Goal: Information Seeking & Learning: Learn about a topic

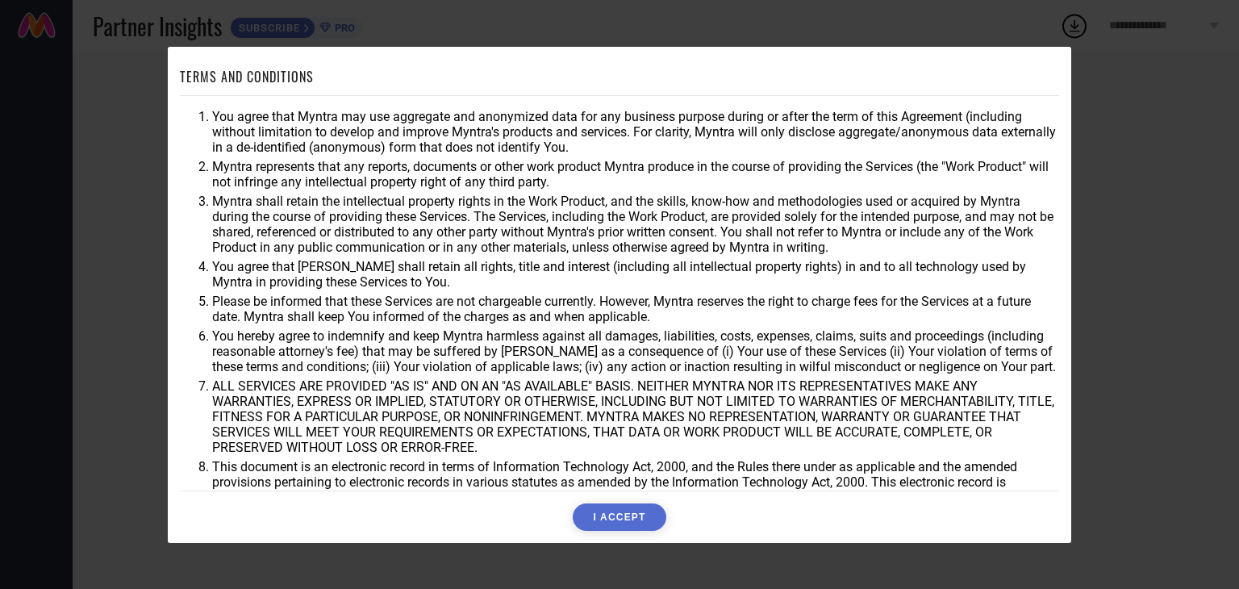
scroll to position [46, 0]
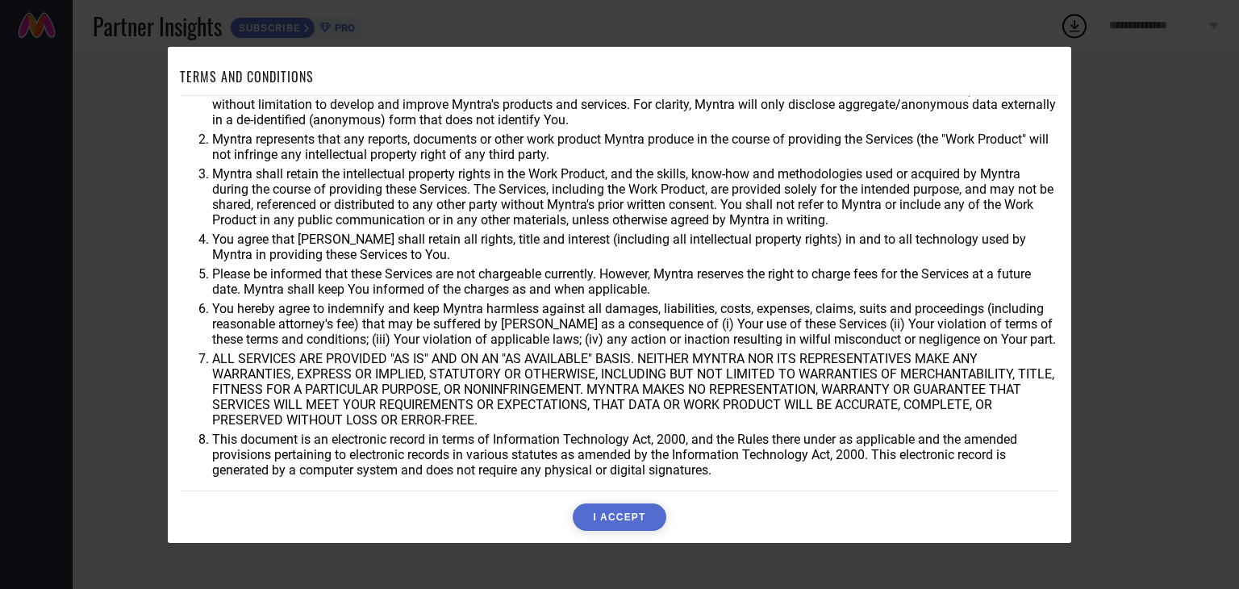
click at [618, 516] on button "I ACCEPT" at bounding box center [619, 517] width 93 height 27
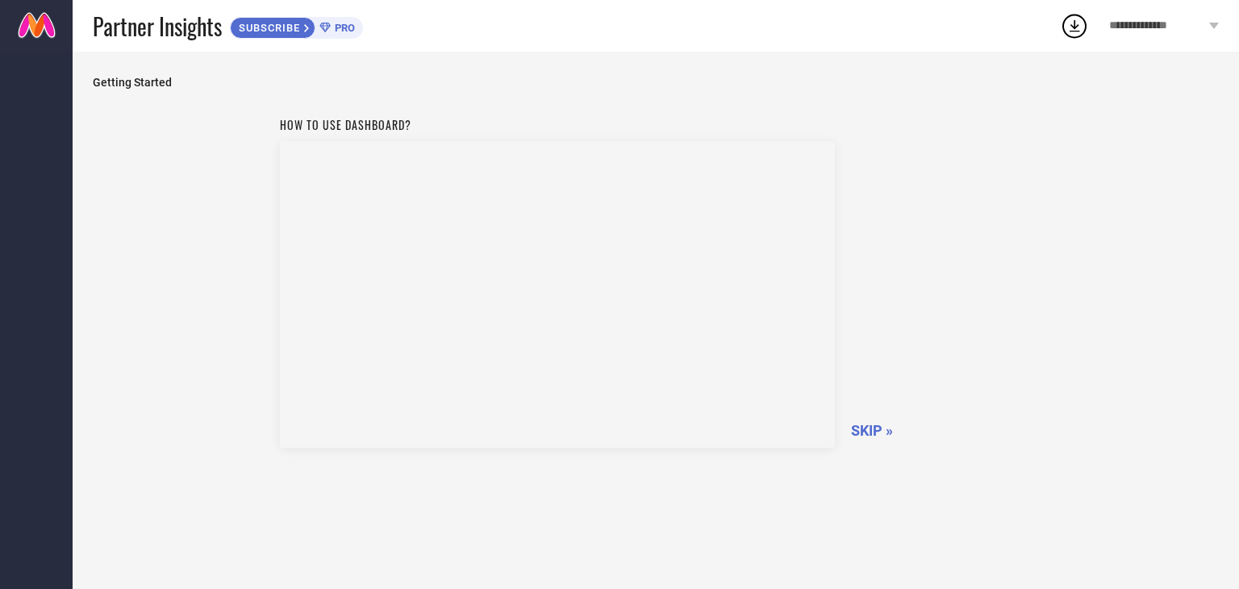
click at [866, 440] on div "How to use dashboard? SKIP »" at bounding box center [656, 280] width 753 height 342
click at [871, 424] on span "SKIP »" at bounding box center [872, 430] width 42 height 17
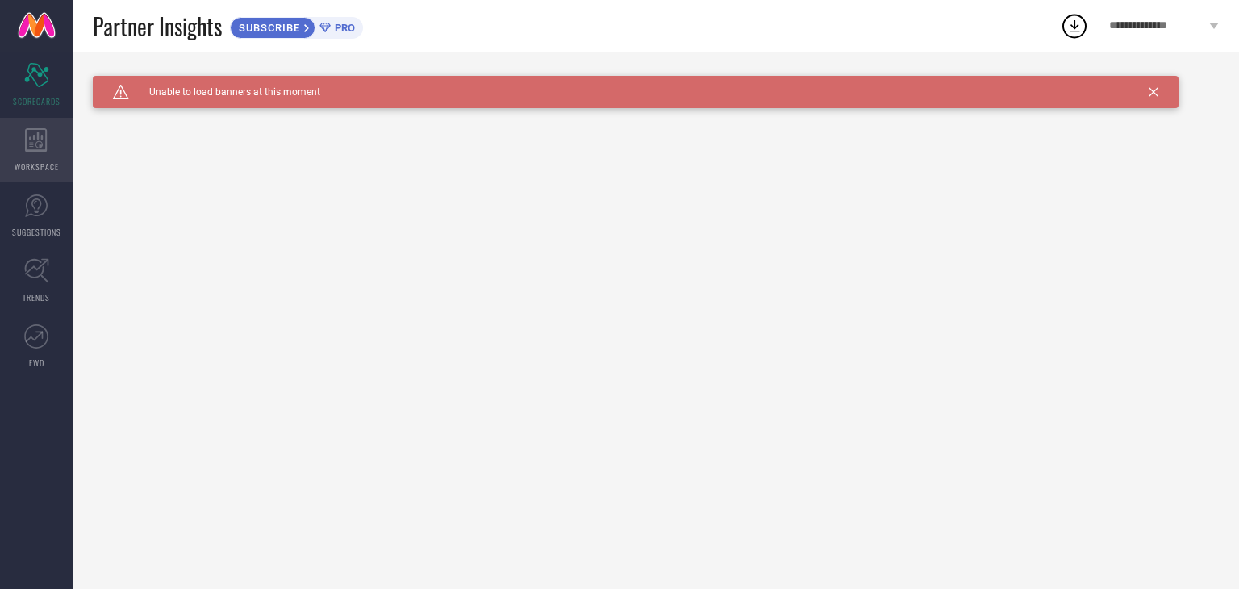
click at [22, 127] on div "WORKSPACE" at bounding box center [36, 150] width 73 height 65
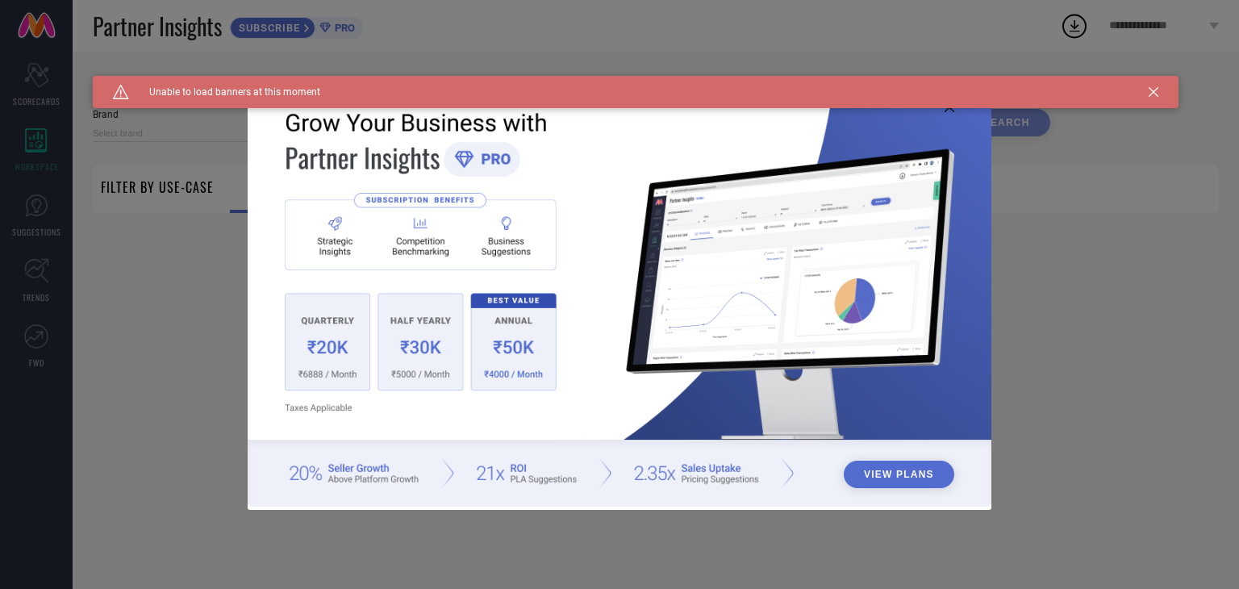
type input "1 STOP FASHION"
type input "All"
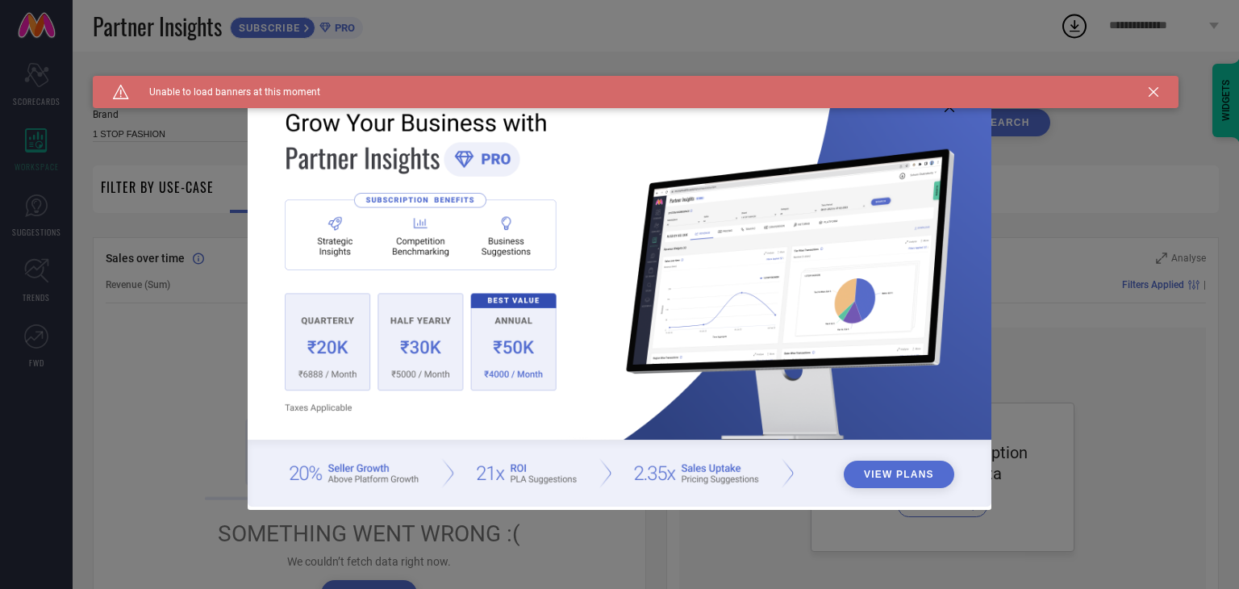
click at [1086, 395] on div "View Plans" at bounding box center [619, 294] width 1239 height 589
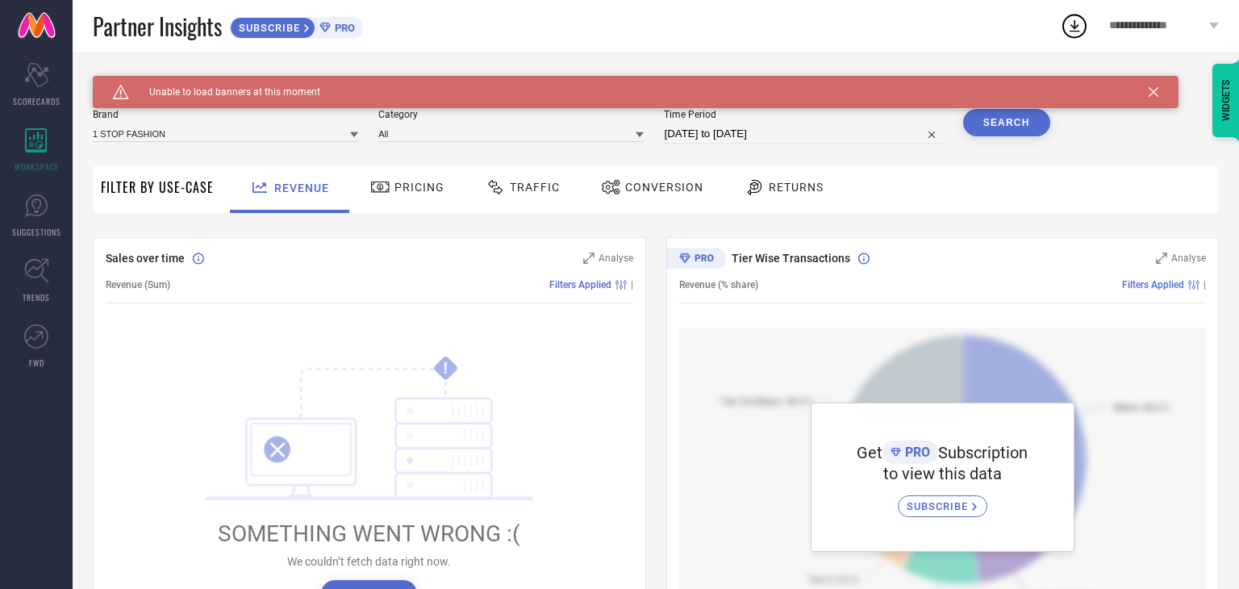
click at [1152, 94] on icon at bounding box center [1154, 92] width 10 height 10
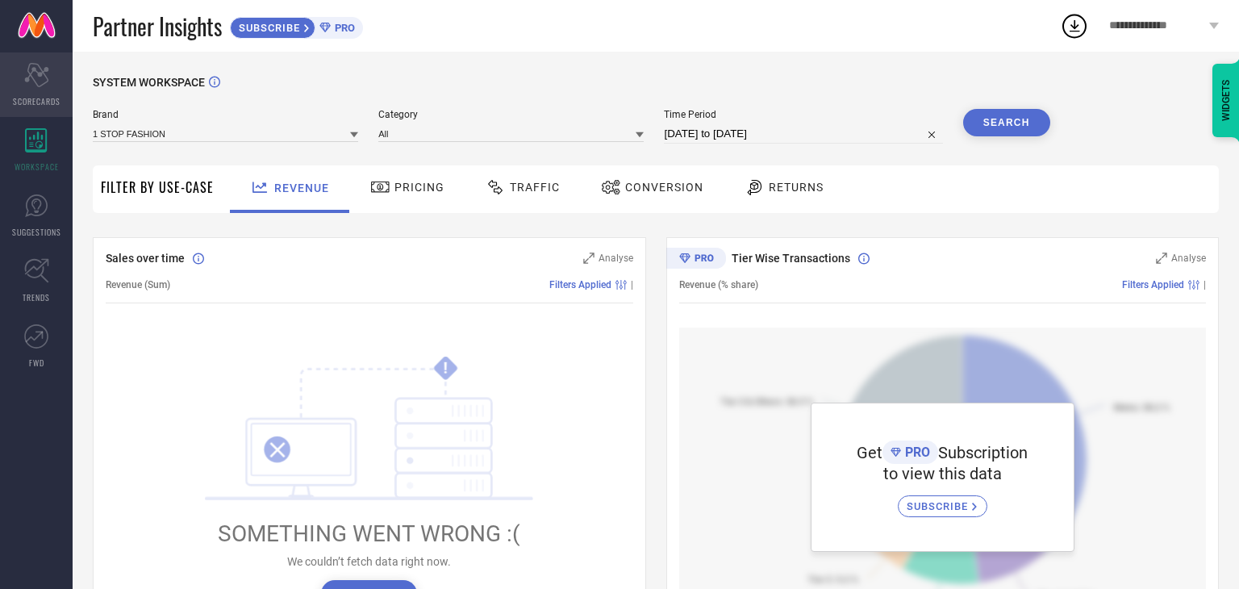
click at [42, 105] on span "SCORECARDS" at bounding box center [37, 101] width 48 height 12
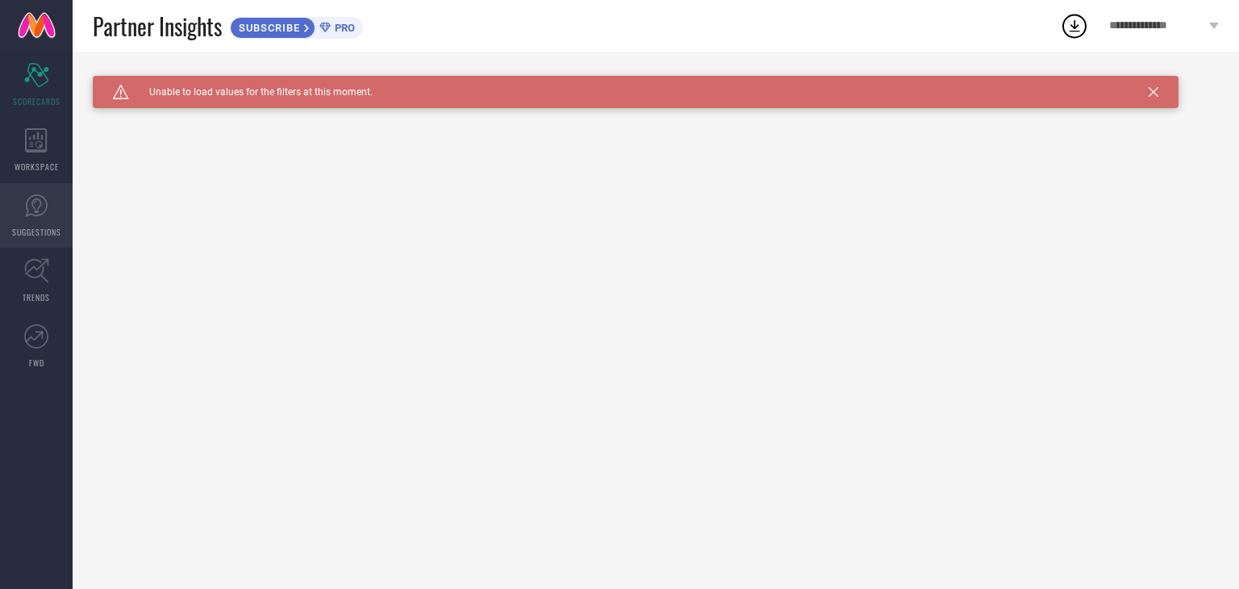
click at [48, 215] on link "SUGGESTIONS" at bounding box center [36, 215] width 73 height 65
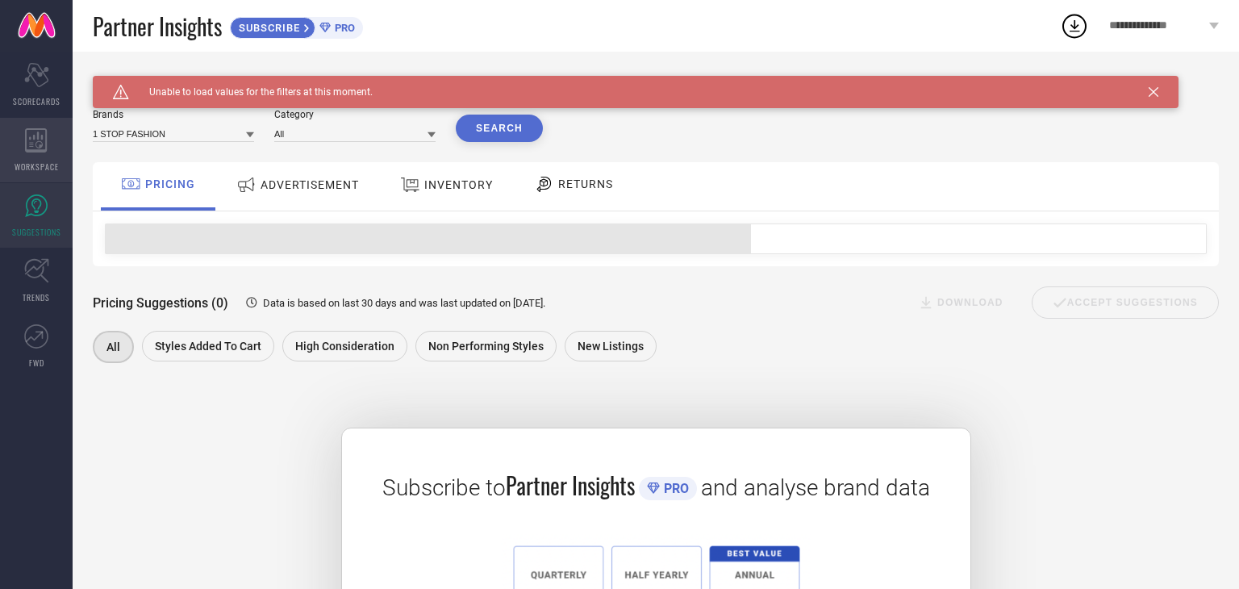
click at [31, 136] on icon at bounding box center [36, 140] width 23 height 24
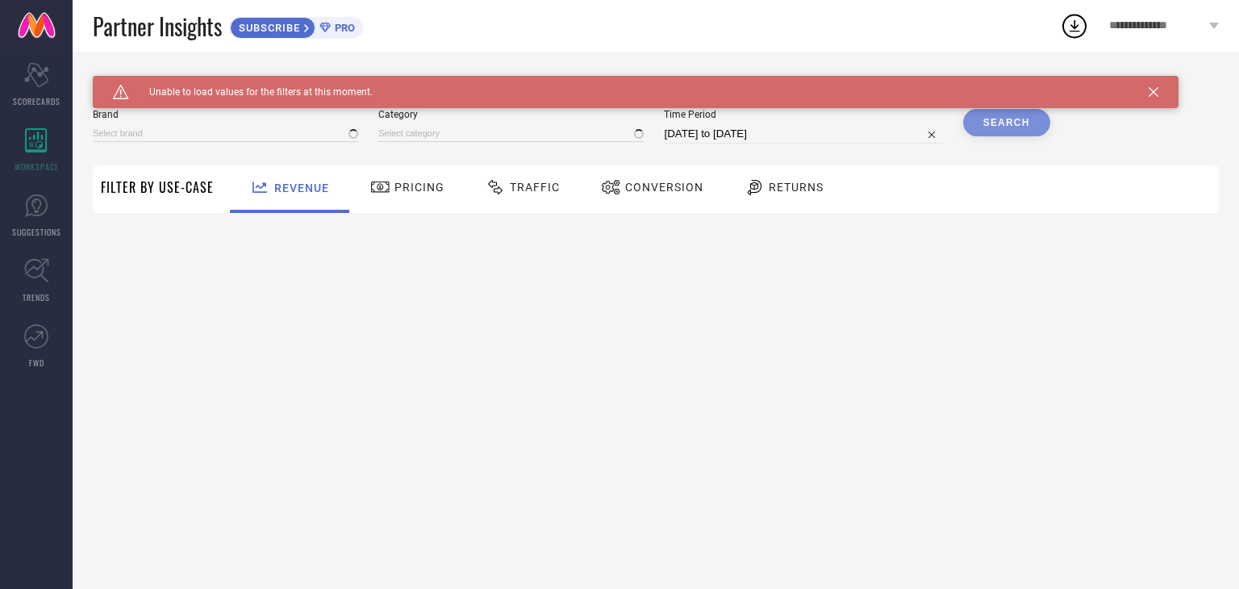
type input "1 STOP FASHION"
type input "All"
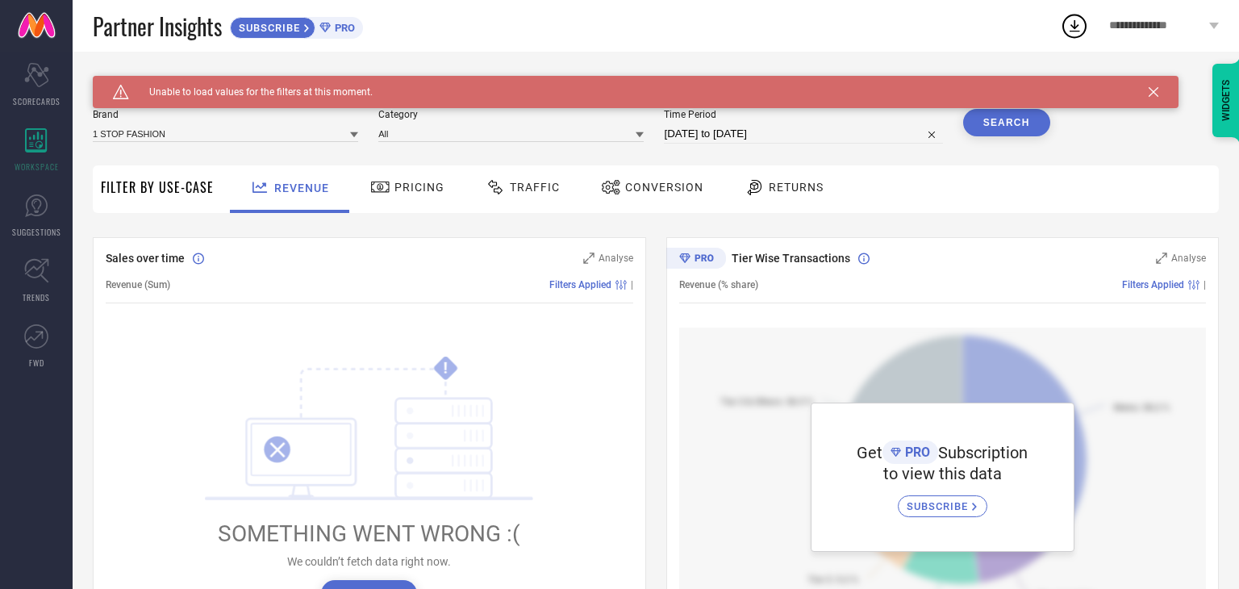
click at [414, 188] on span "Pricing" at bounding box center [420, 187] width 50 height 13
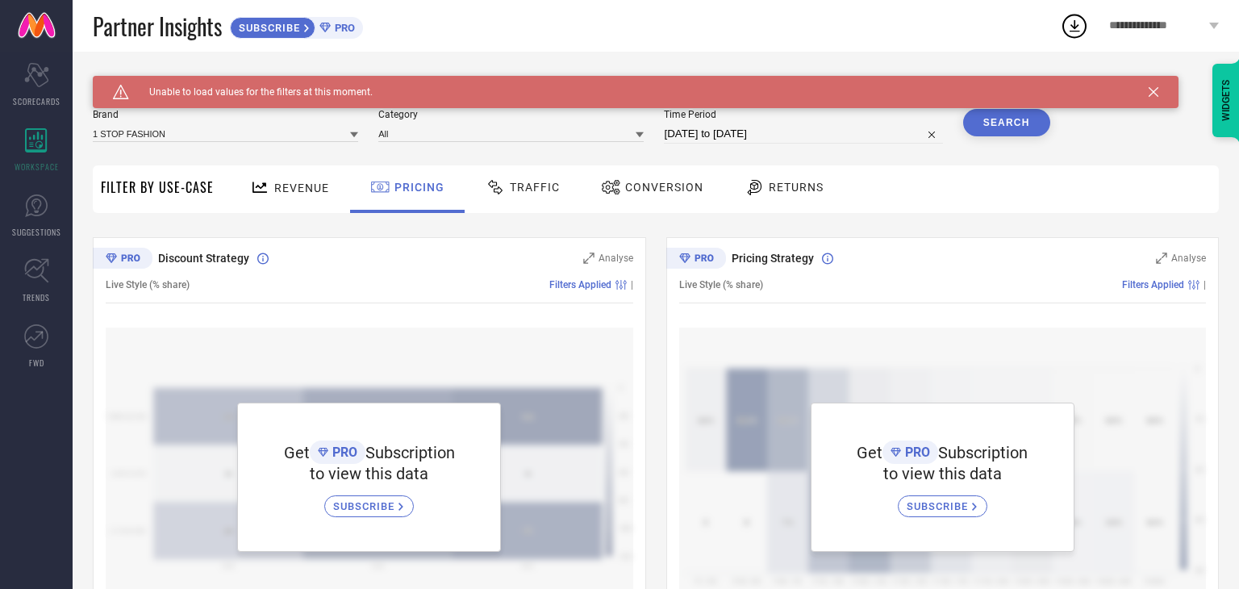
click at [499, 200] on div "Traffic" at bounding box center [523, 186] width 82 height 27
